Goal: Transaction & Acquisition: Purchase product/service

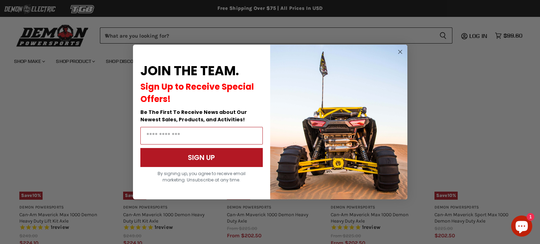
scroll to position [623, 0]
